Goal: Navigation & Orientation: Find specific page/section

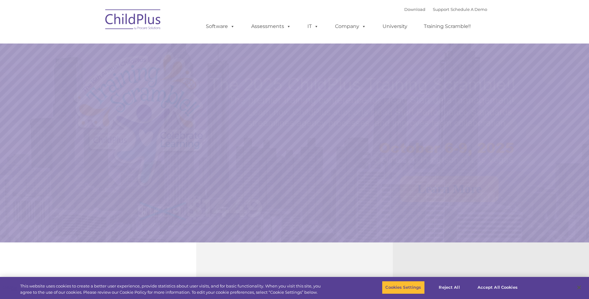
select select "MEDIUM"
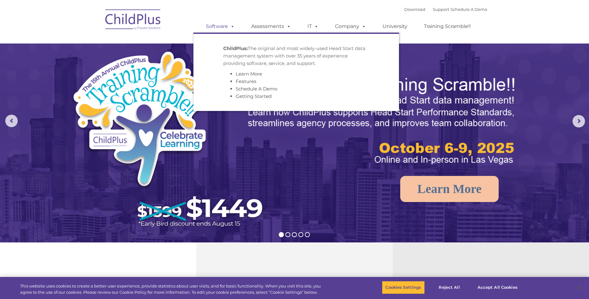
click at [236, 30] on link "Software" at bounding box center [220, 26] width 41 height 12
